Goal: Check status: Check status

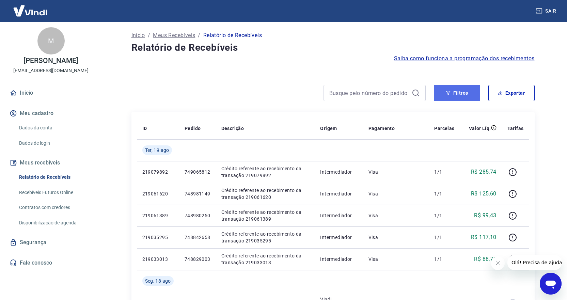
click at [448, 96] on button "Filtros" at bounding box center [457, 93] width 46 height 16
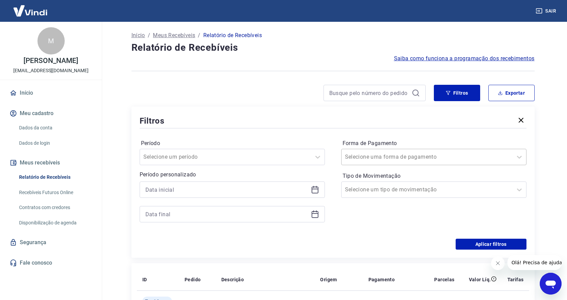
click at [366, 159] on input "Forma de Pagamento" at bounding box center [379, 157] width 69 height 8
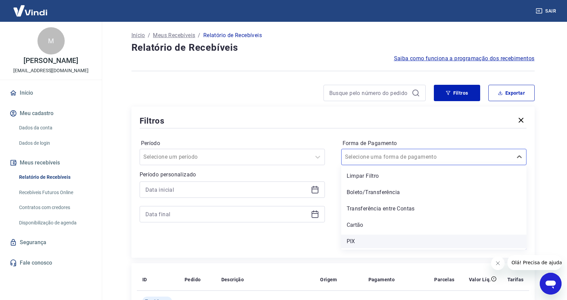
click at [353, 241] on div "PIX" at bounding box center [433, 242] width 185 height 14
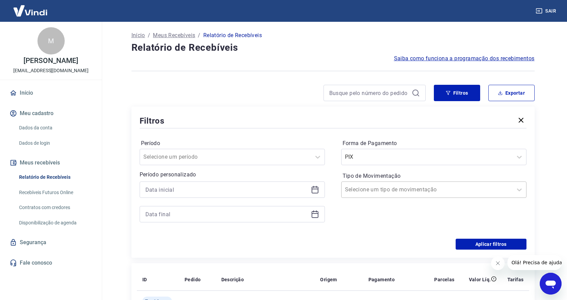
click at [395, 191] on input "Tipo de Movimentação" at bounding box center [379, 190] width 69 height 8
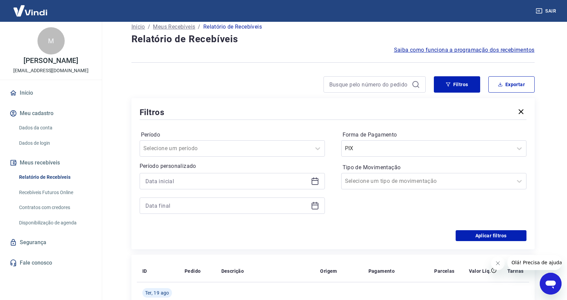
scroll to position [68, 0]
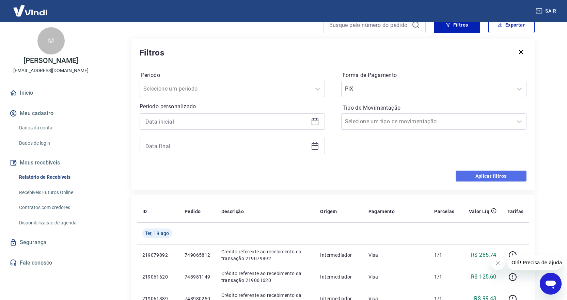
click at [484, 173] on button "Aplicar filtros" at bounding box center [491, 176] width 71 height 11
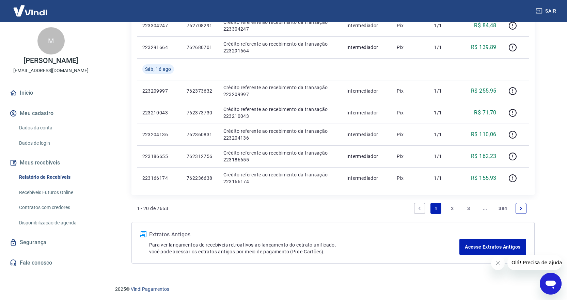
scroll to position [474, 0]
click at [454, 209] on link "2" at bounding box center [452, 207] width 11 height 11
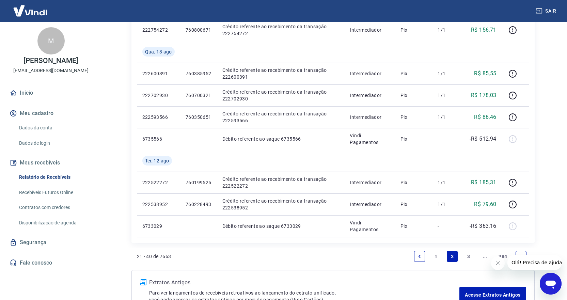
scroll to position [496, 0]
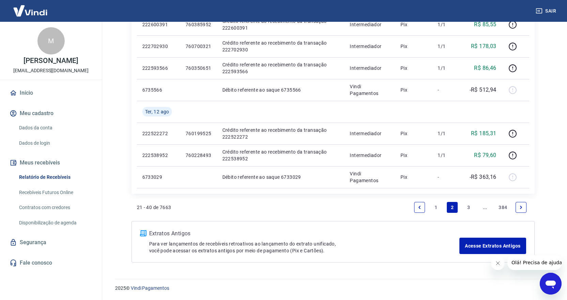
click at [434, 207] on link "1" at bounding box center [435, 207] width 11 height 11
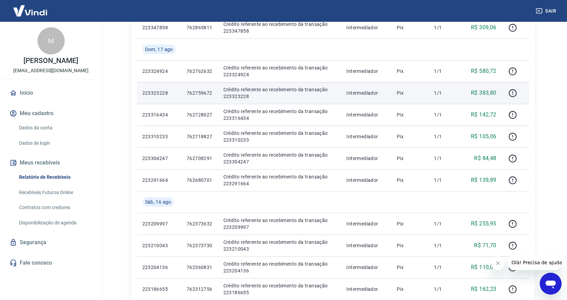
scroll to position [474, 0]
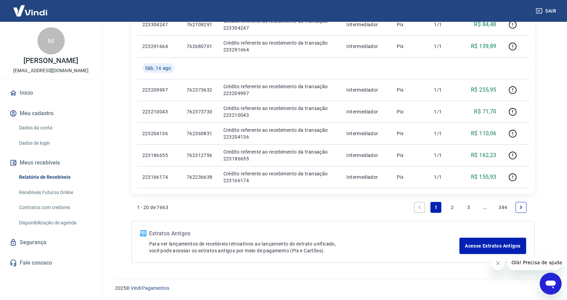
click at [470, 207] on link "3" at bounding box center [468, 207] width 11 height 11
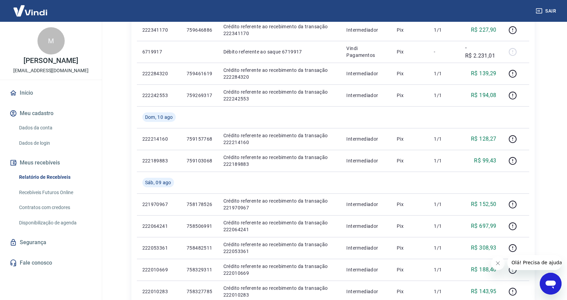
scroll to position [474, 0]
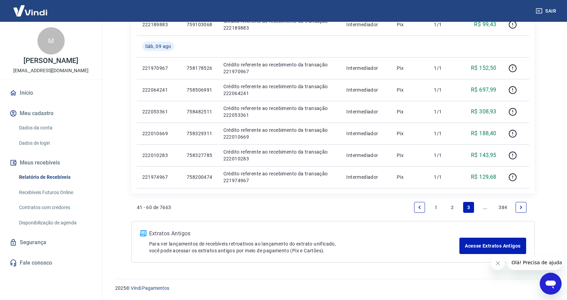
click at [454, 208] on link "2" at bounding box center [452, 207] width 11 height 11
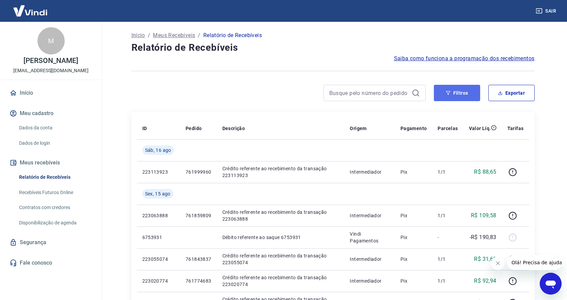
click at [465, 94] on button "Filtros" at bounding box center [457, 93] width 46 height 16
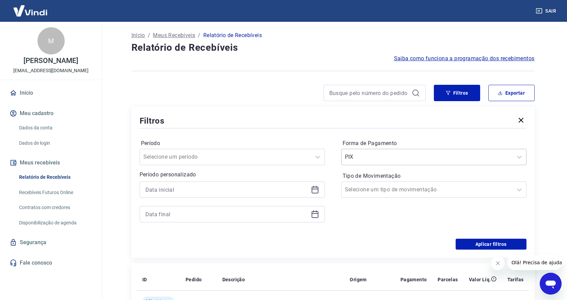
click at [373, 155] on input "Forma de Pagamento" at bounding box center [379, 157] width 69 height 8
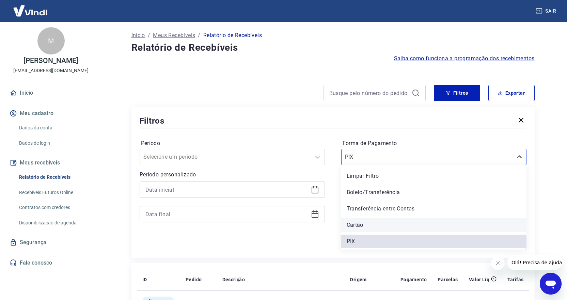
drag, startPoint x: 359, startPoint y: 225, endPoint x: 26, endPoint y: 15, distance: 393.2
click at [359, 225] on div "Cartão" at bounding box center [433, 225] width 185 height 14
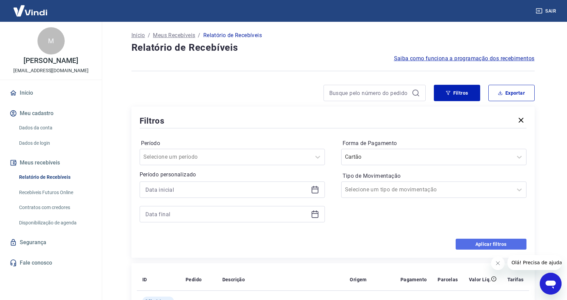
click at [504, 243] on button "Aplicar filtros" at bounding box center [491, 244] width 71 height 11
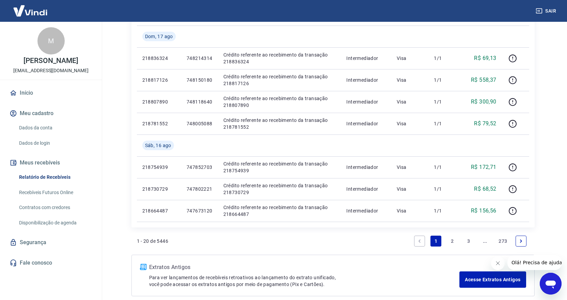
scroll to position [443, 0]
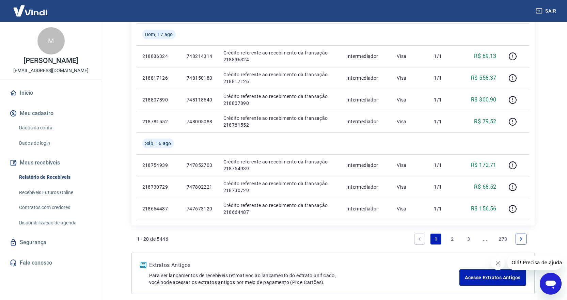
click at [451, 238] on link "2" at bounding box center [452, 239] width 11 height 11
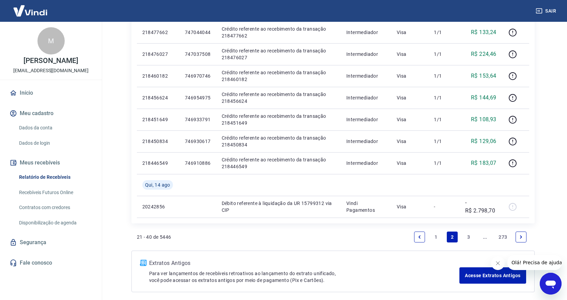
scroll to position [453, 0]
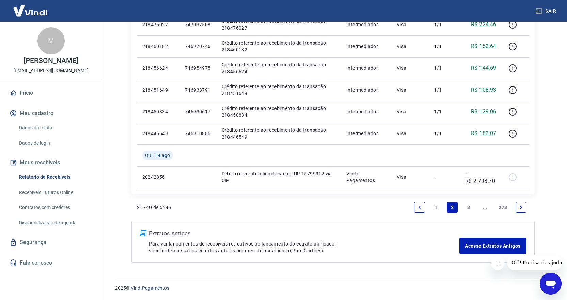
click at [435, 208] on link "1" at bounding box center [435, 207] width 11 height 11
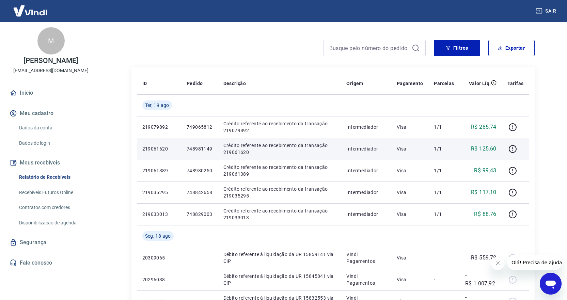
scroll to position [102, 0]
